Goal: Information Seeking & Learning: Find specific fact

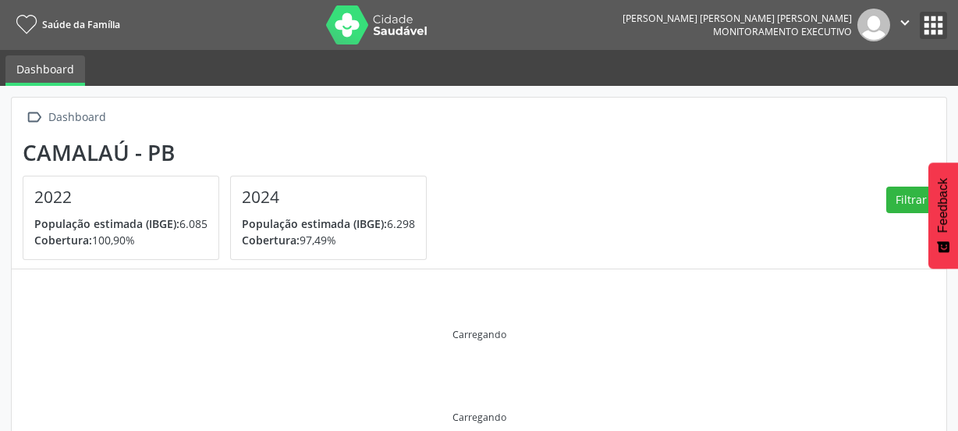
click at [927, 23] on button "apps" at bounding box center [933, 25] width 27 height 27
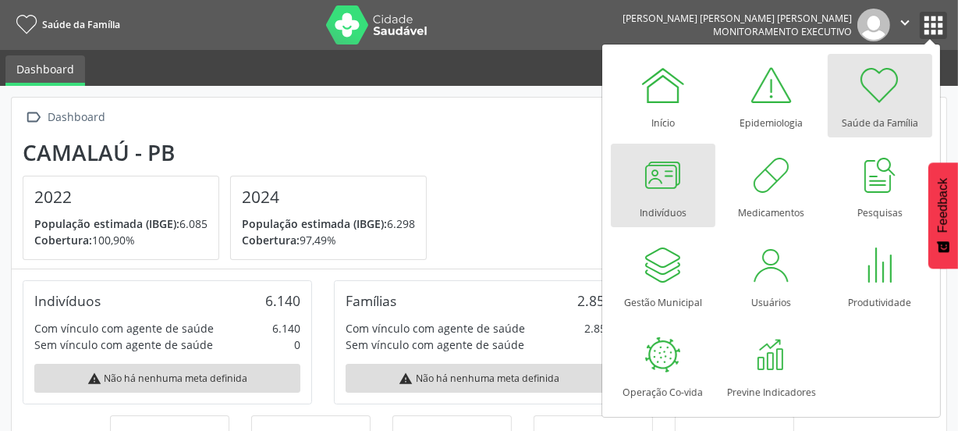
scroll to position [257, 312]
click at [658, 177] on div at bounding box center [663, 174] width 47 height 47
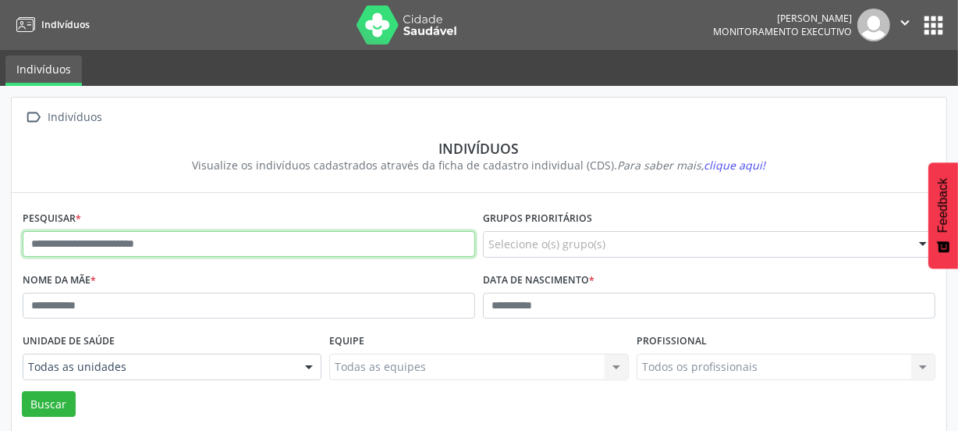
click at [242, 241] on input "text" at bounding box center [249, 244] width 452 height 27
click at [201, 246] on input "text" at bounding box center [249, 244] width 452 height 27
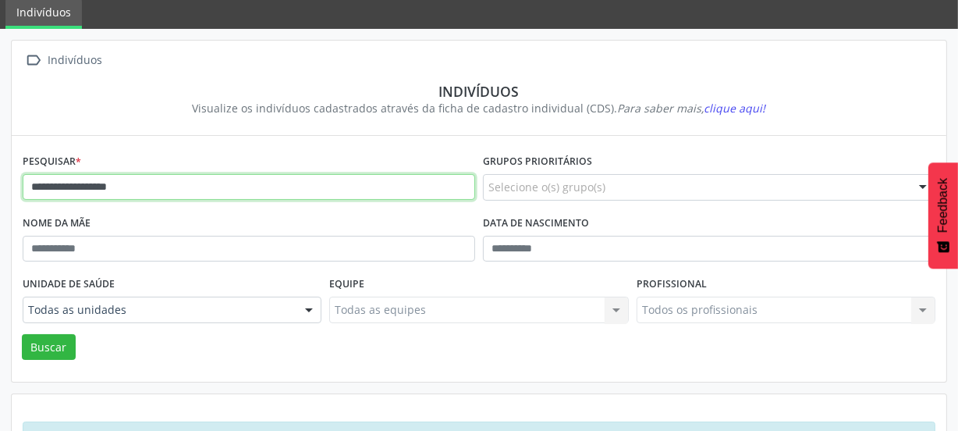
scroll to position [114, 0]
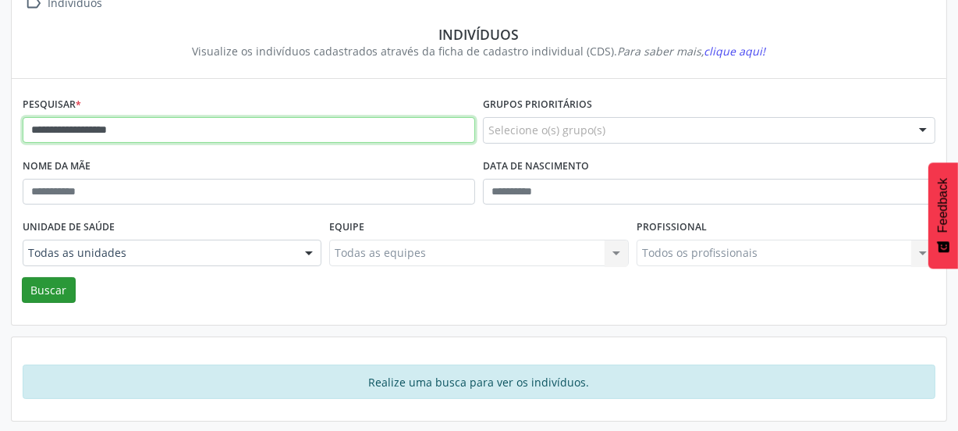
type input "**********"
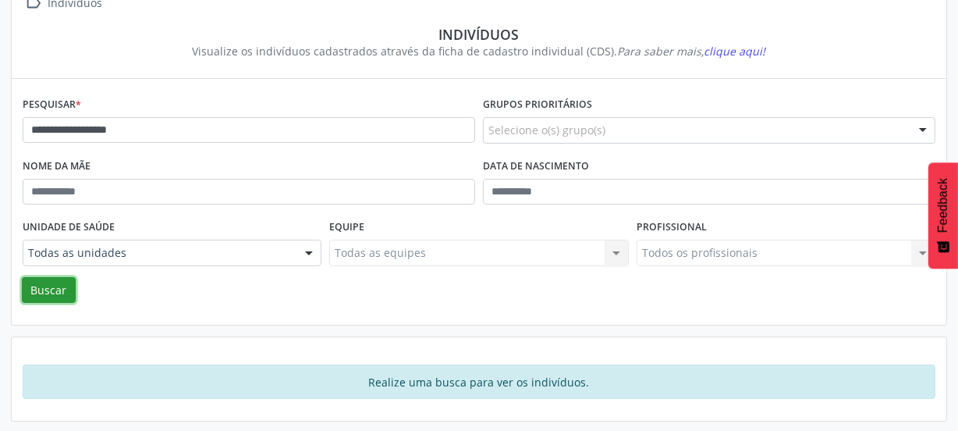
click at [59, 293] on button "Buscar" at bounding box center [49, 290] width 54 height 27
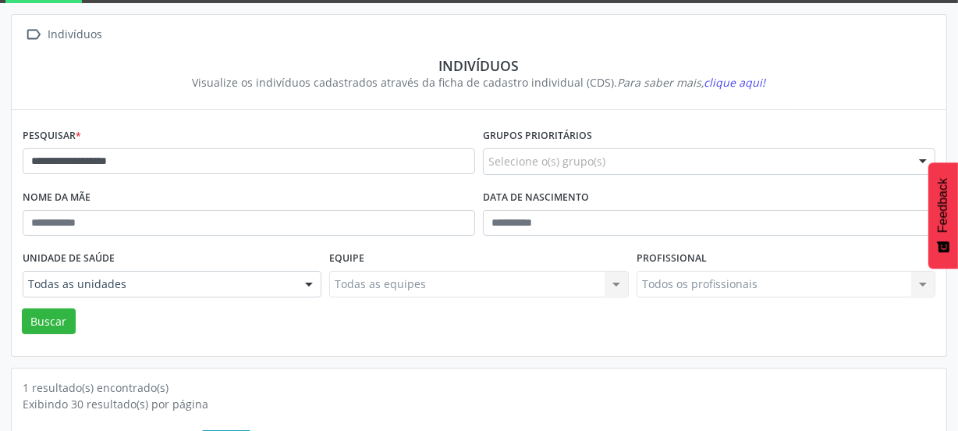
scroll to position [0, 0]
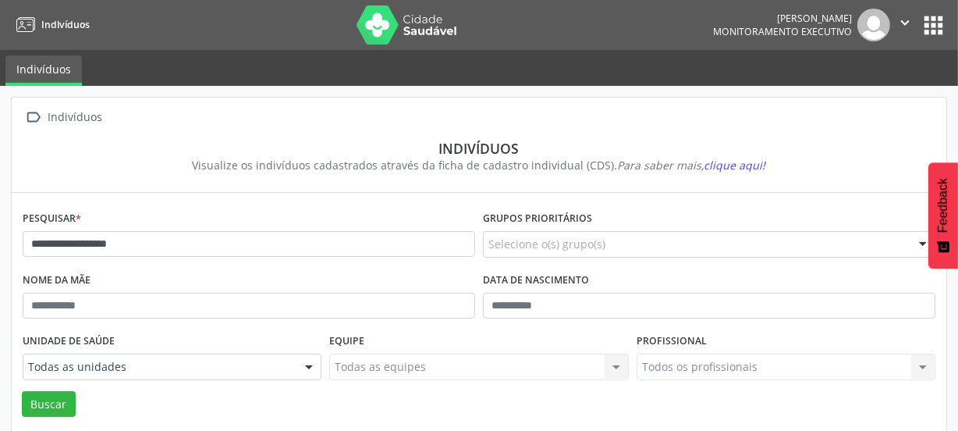
click at [905, 19] on icon "" at bounding box center [904, 22] width 17 height 17
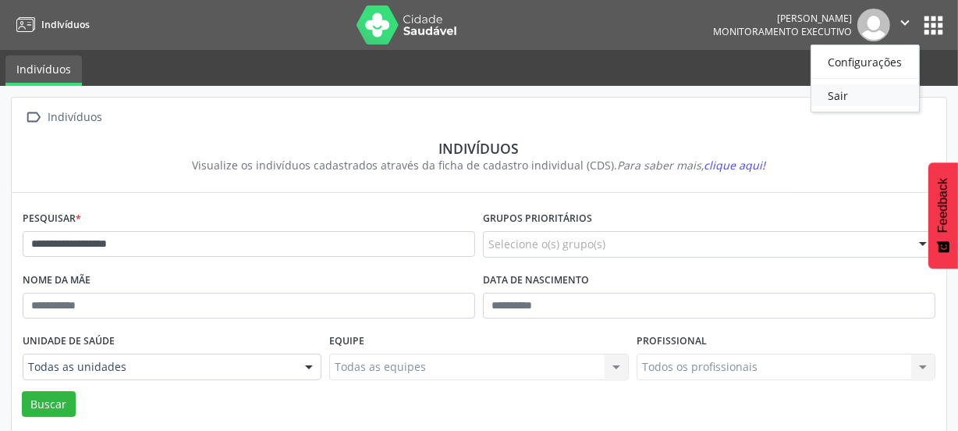
click at [837, 96] on link "Sair" at bounding box center [865, 95] width 108 height 22
